Goal: Task Accomplishment & Management: Manage account settings

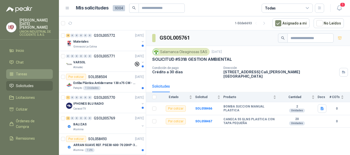
click at [20, 71] on span "Tareas" at bounding box center [21, 74] width 11 height 6
